Goal: Task Accomplishment & Management: Use online tool/utility

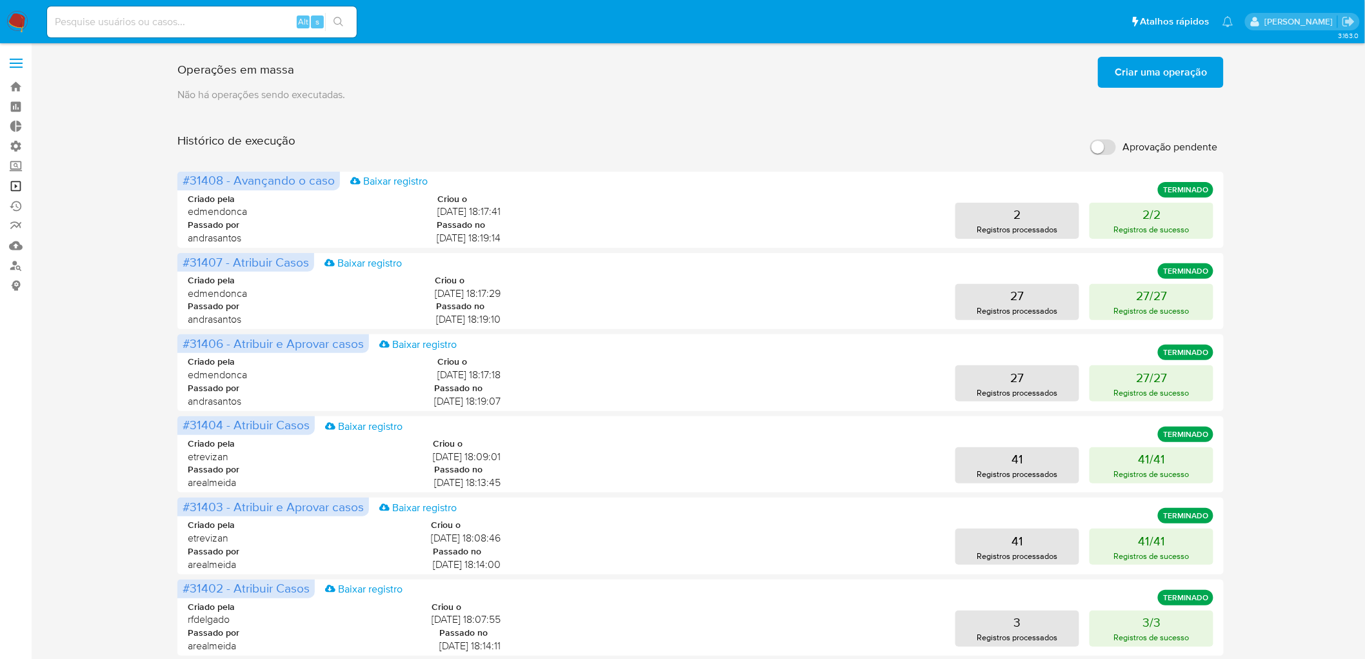
click at [14, 188] on link "Operações em massa" at bounding box center [77, 186] width 154 height 20
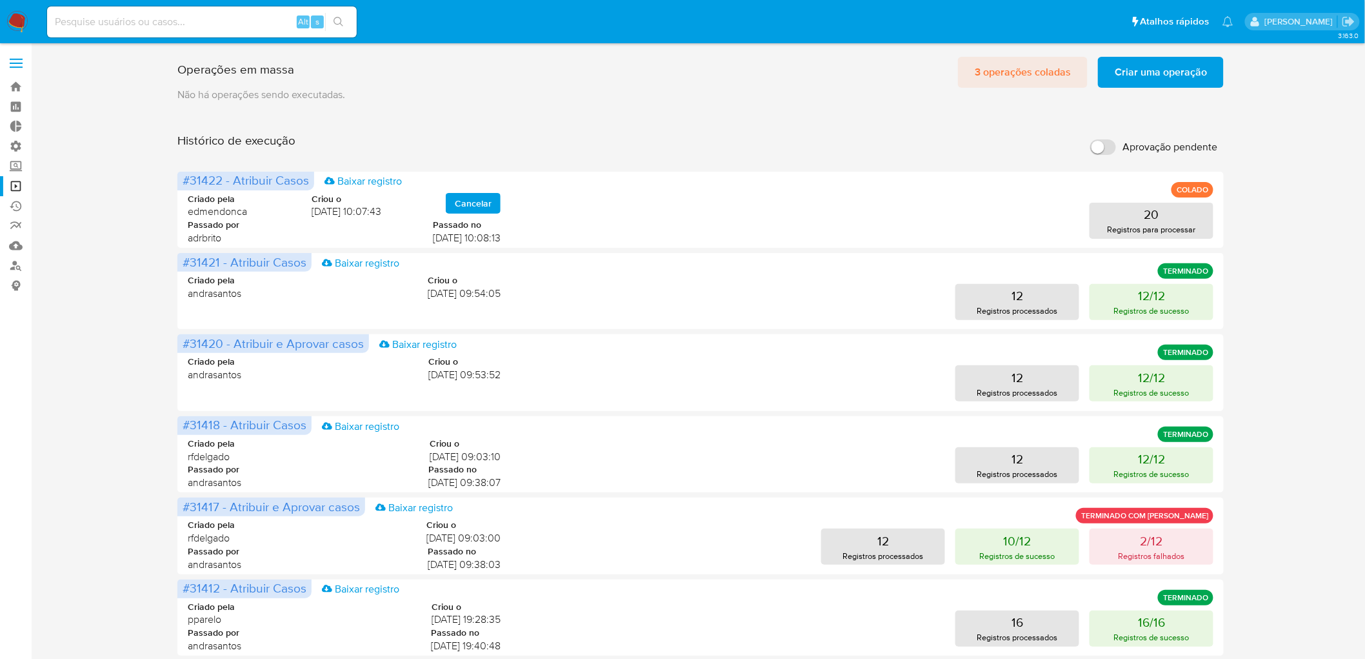
click at [1056, 76] on span "3 operações coladas" at bounding box center [1023, 72] width 96 height 28
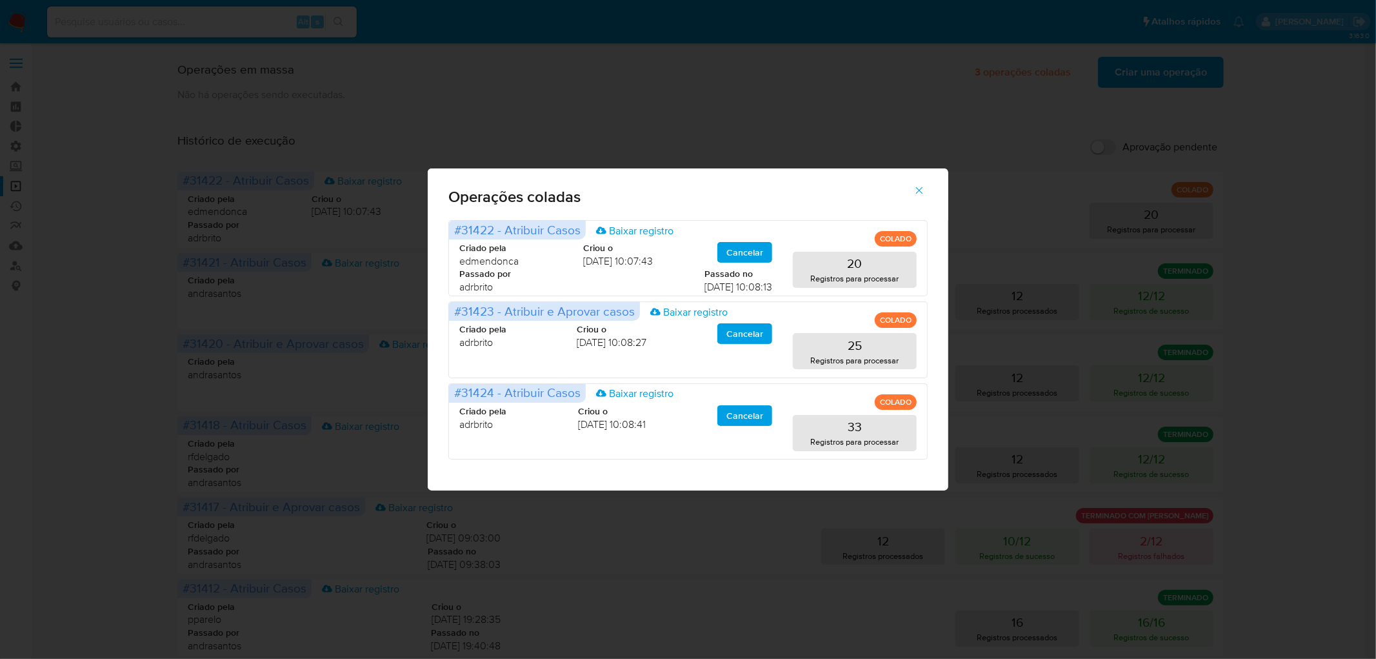
click at [932, 186] on button "button" at bounding box center [919, 190] width 45 height 31
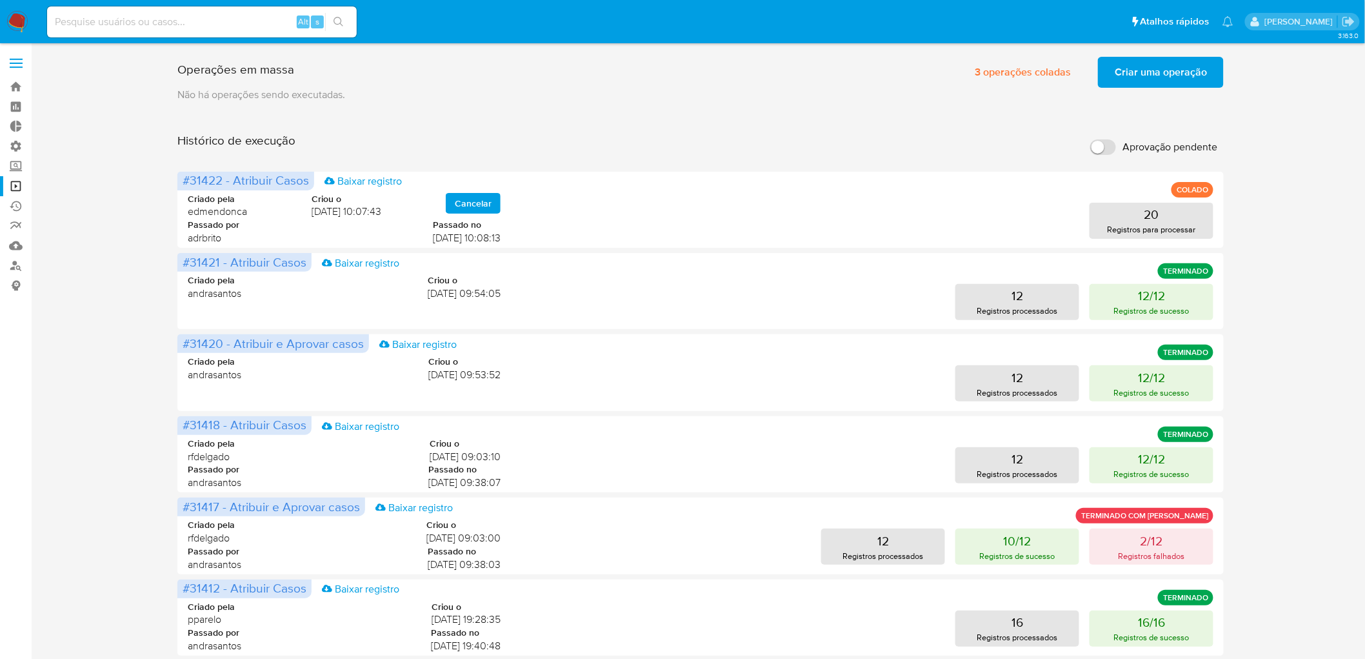
click at [1124, 69] on span "Criar uma operação" at bounding box center [1161, 72] width 92 height 28
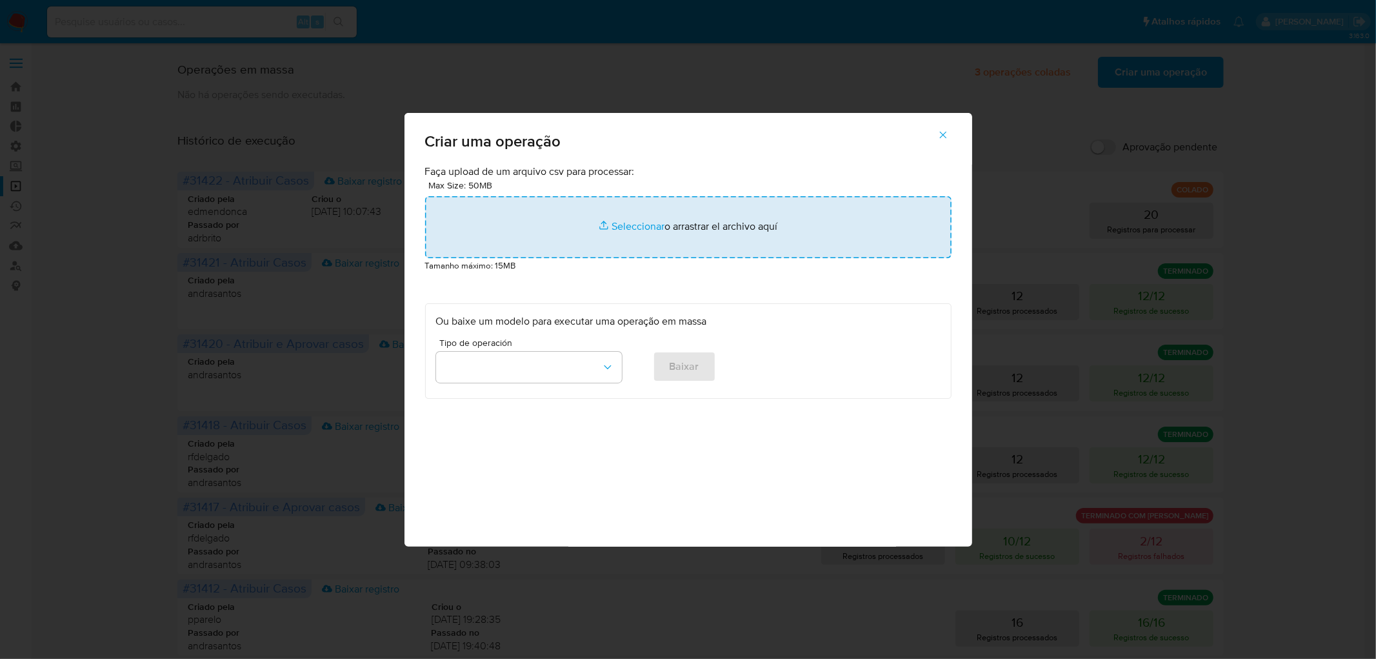
click at [626, 226] on input "file" at bounding box center [688, 227] width 526 height 62
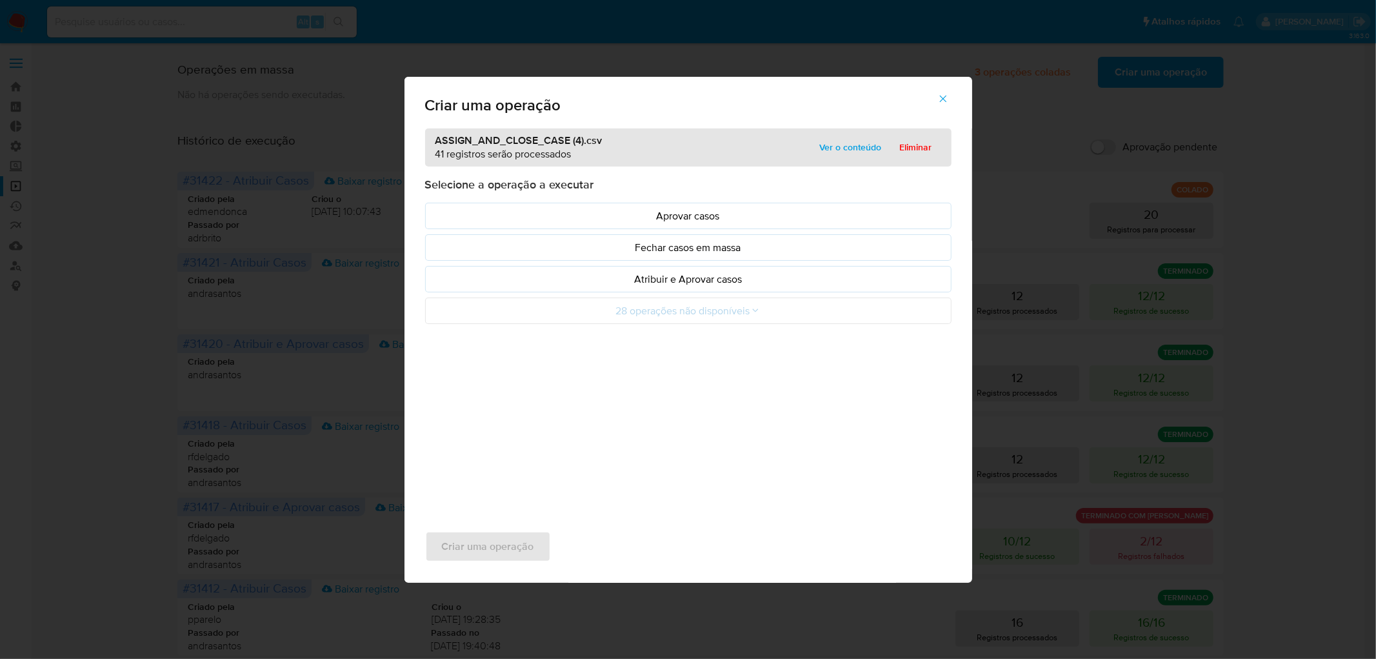
click at [559, 286] on p "Atribuir e Aprovar casos" at bounding box center [688, 279] width 505 height 15
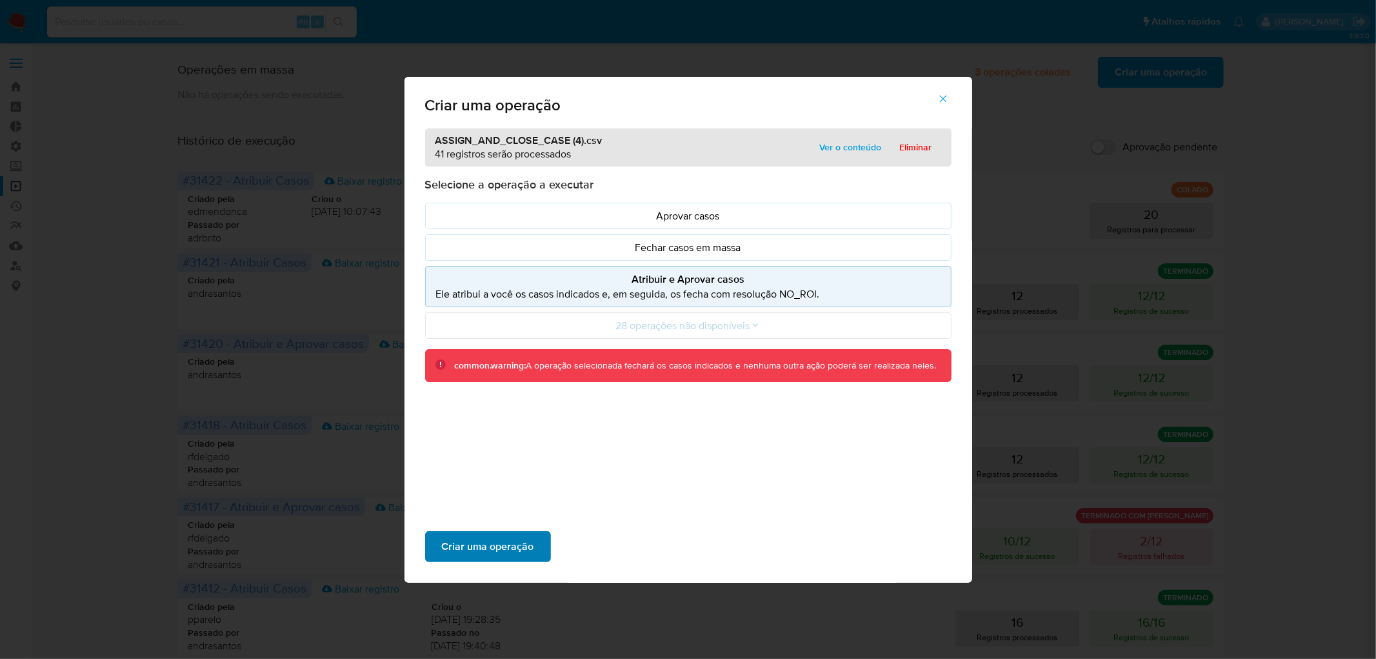
click at [498, 546] on span "Criar uma operação" at bounding box center [488, 546] width 92 height 28
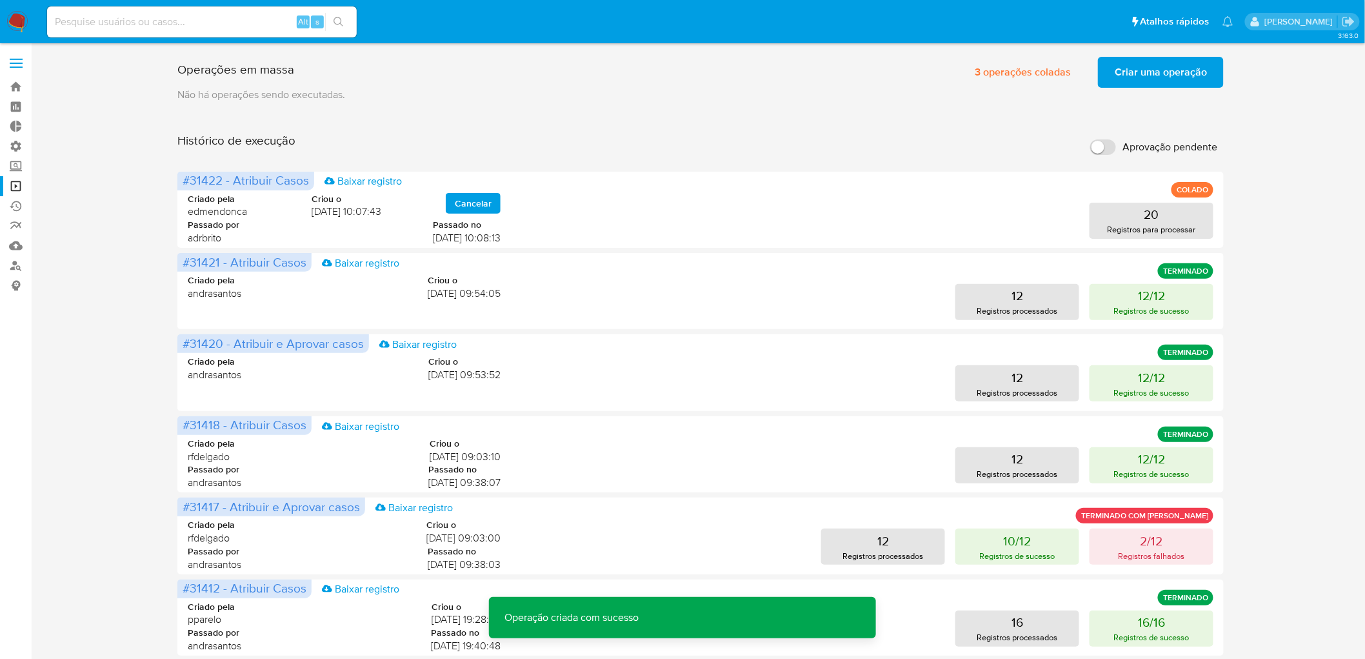
click at [1130, 73] on span "Criar uma operação" at bounding box center [1161, 72] width 92 height 28
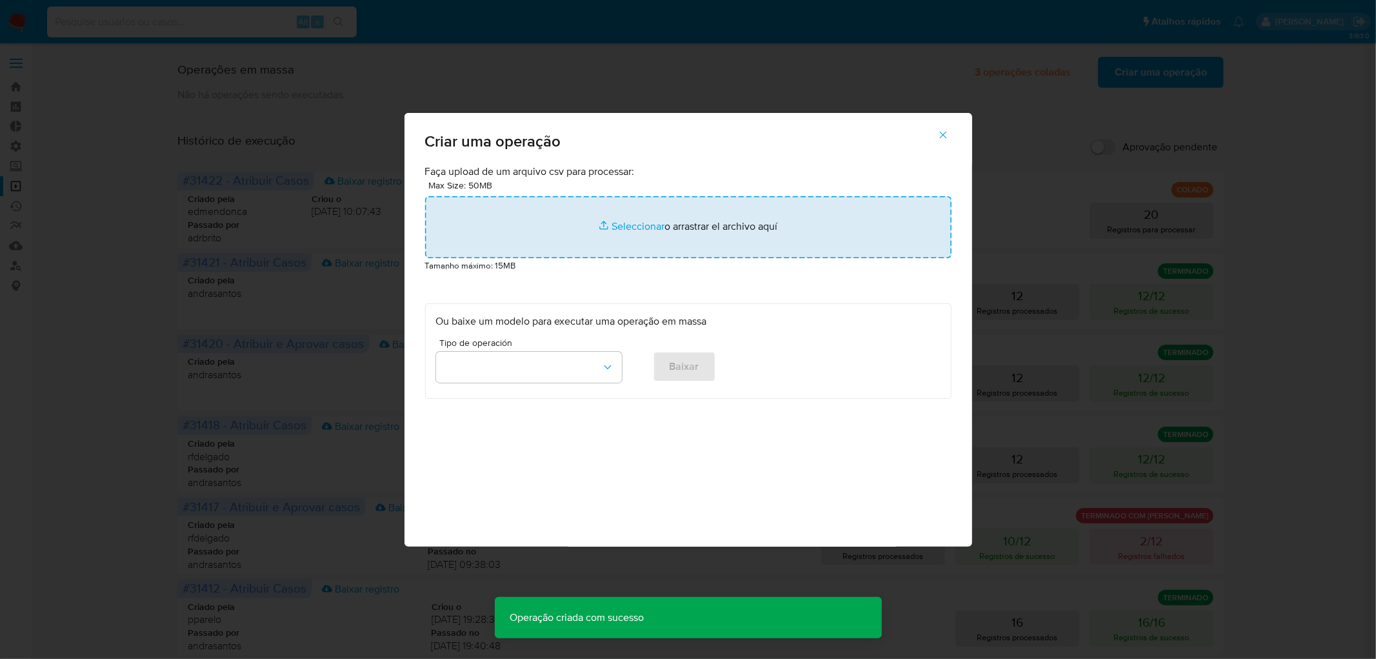
click at [648, 227] on input "file" at bounding box center [688, 227] width 526 height 62
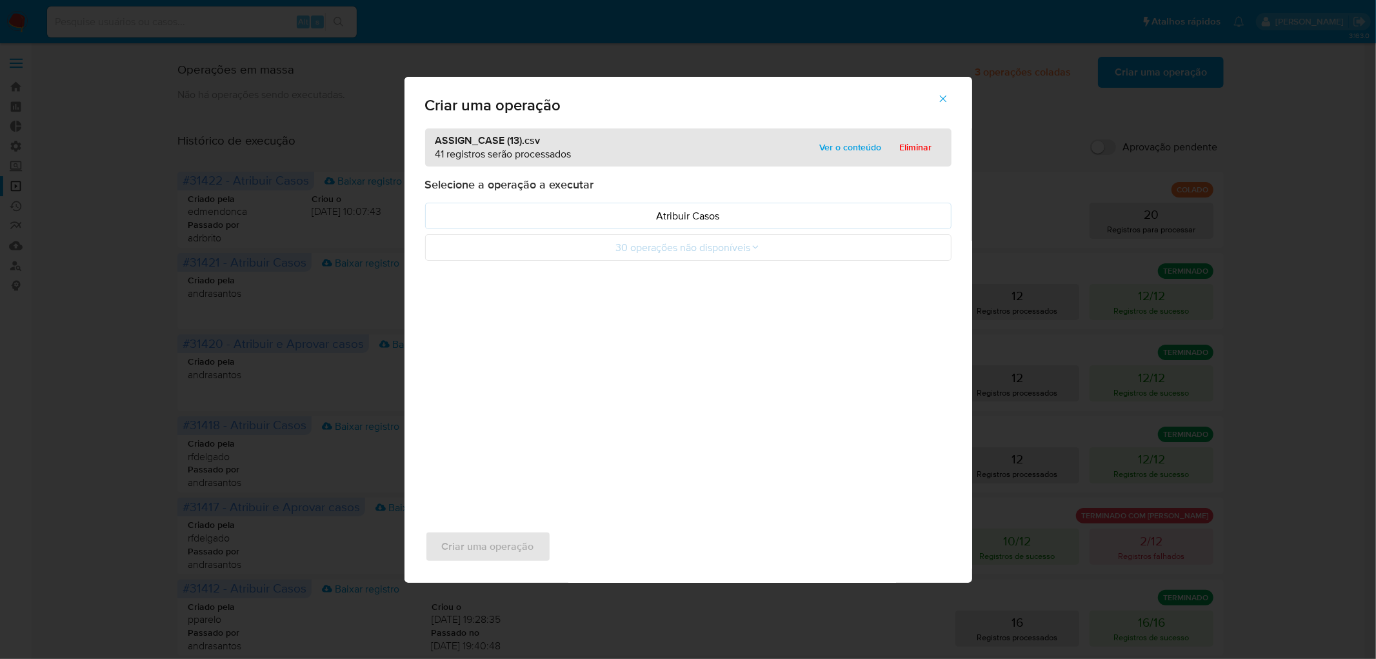
click at [592, 220] on p "Atribuir Casos" at bounding box center [688, 215] width 505 height 15
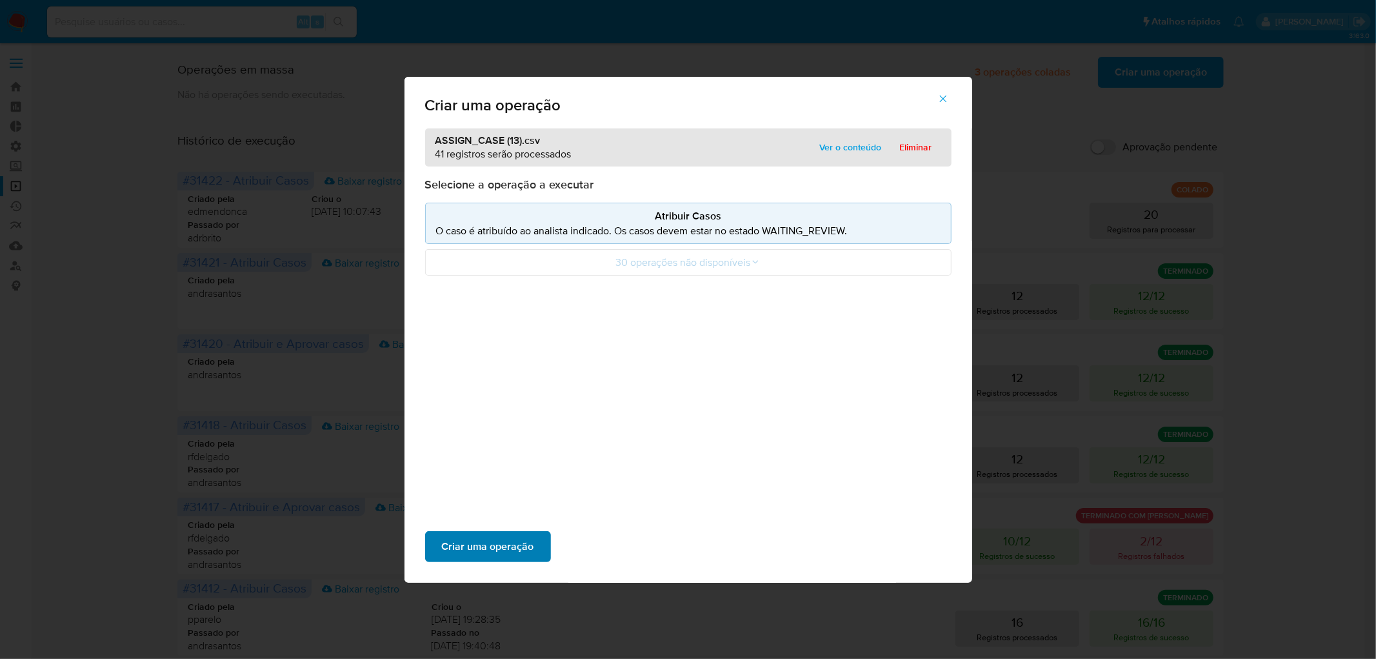
click at [530, 537] on span "Criar uma operação" at bounding box center [488, 546] width 92 height 28
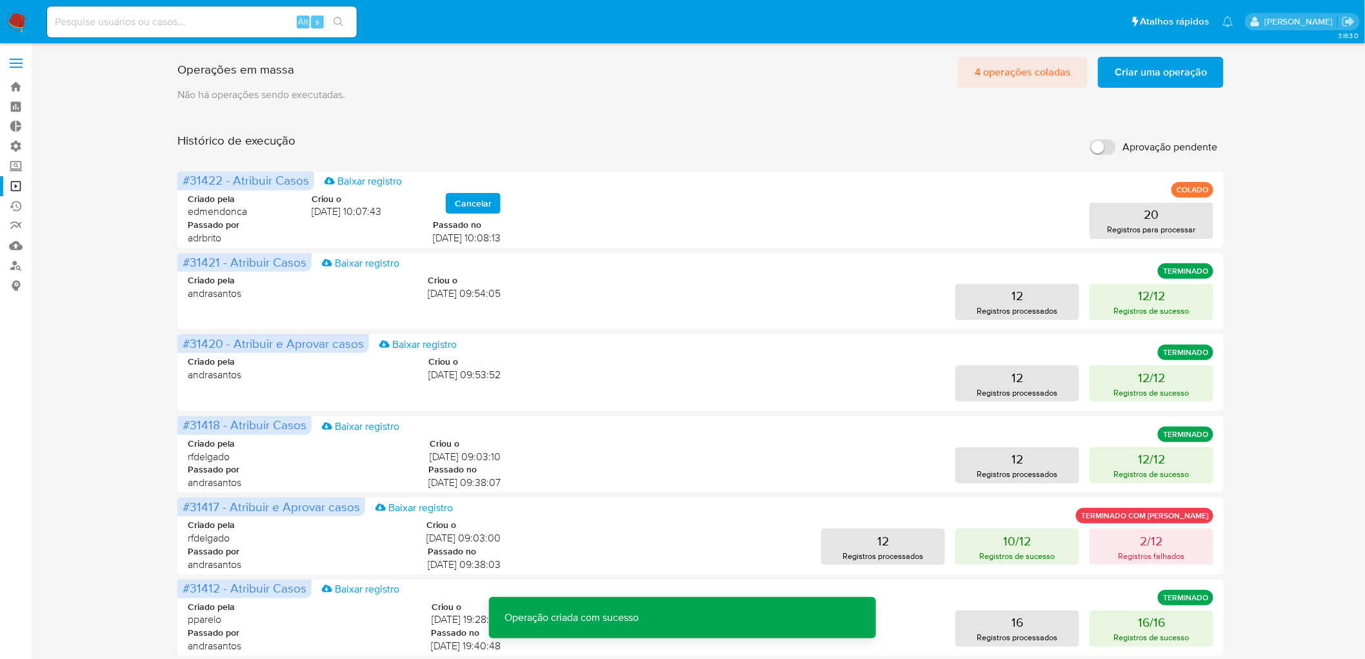
click at [1060, 79] on span "4 operações coladas" at bounding box center [1023, 72] width 96 height 28
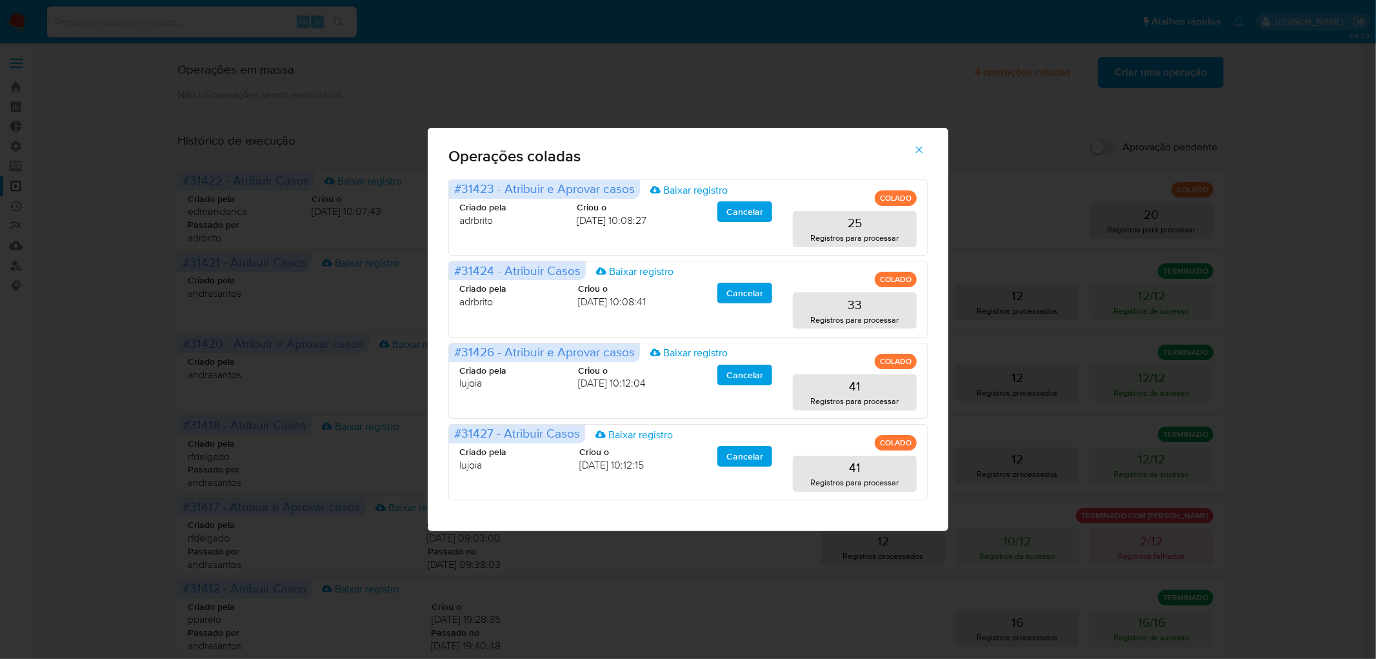
click at [917, 146] on icon "button" at bounding box center [920, 150] width 12 height 12
